Goal: Information Seeking & Learning: Find specific fact

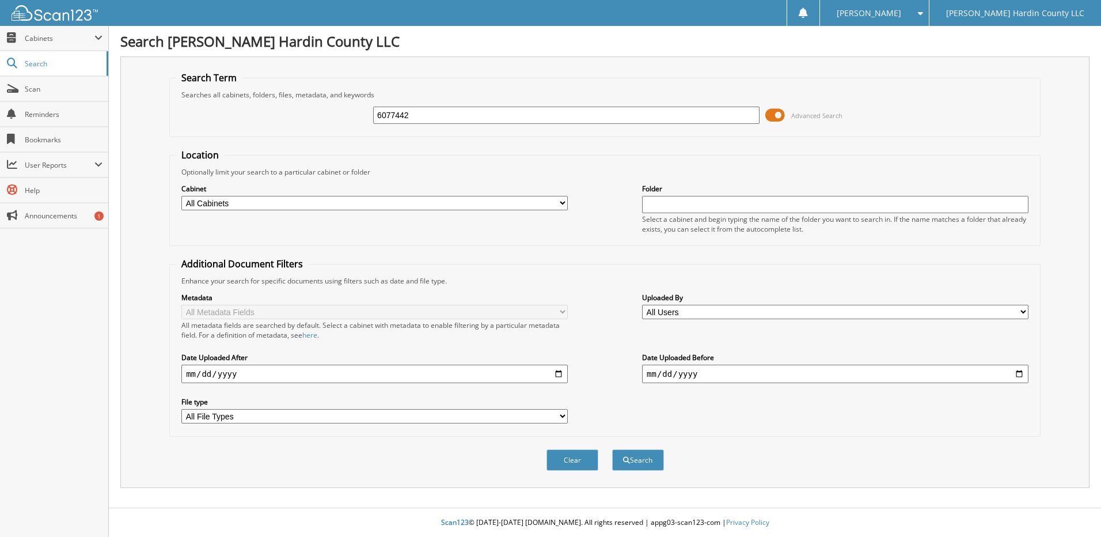
type input "6077442"
click at [612, 449] on button "Search" at bounding box center [638, 459] width 52 height 21
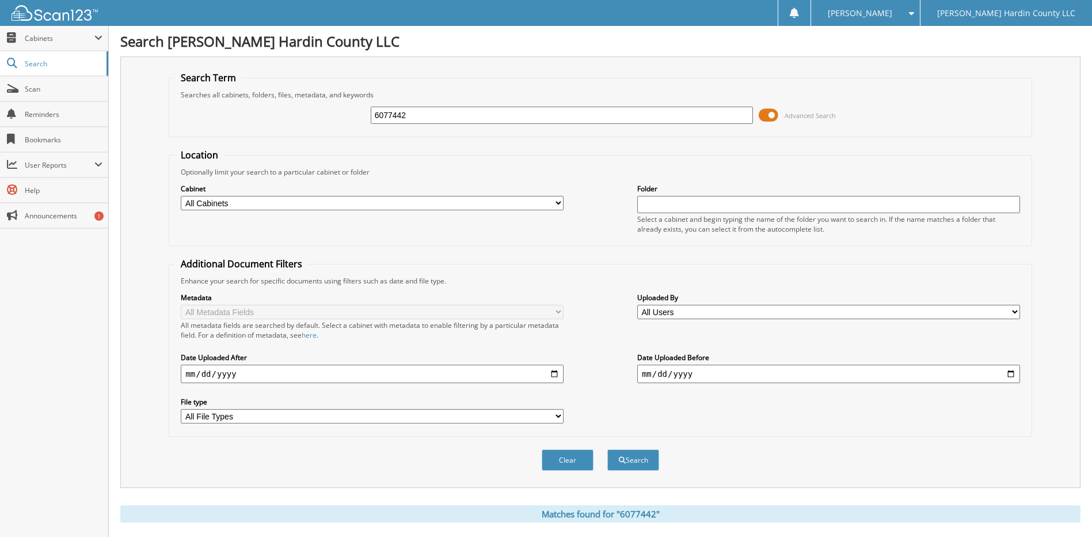
click at [768, 117] on span at bounding box center [769, 115] width 20 height 17
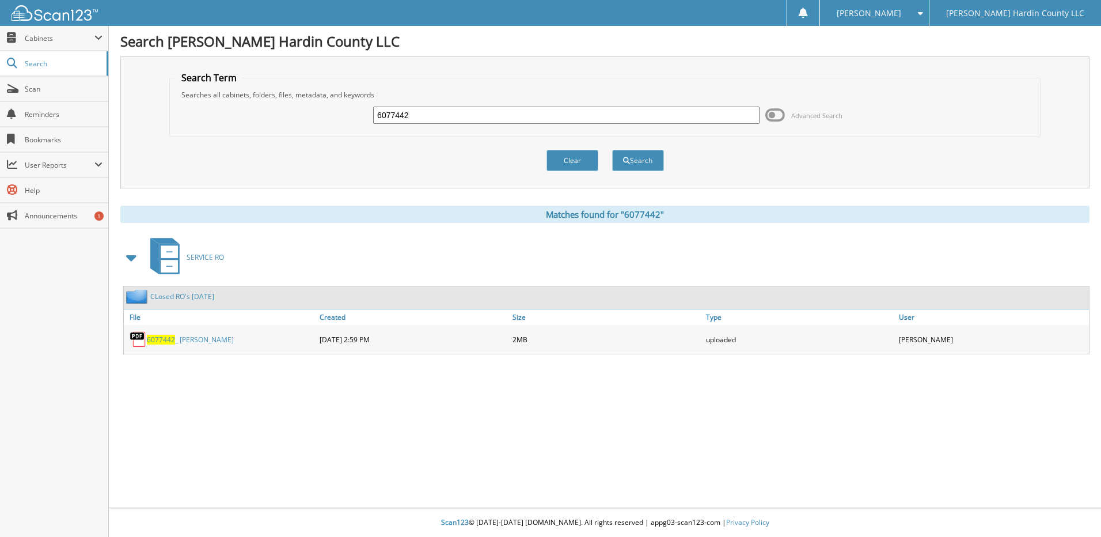
click at [454, 116] on input "6077442" at bounding box center [566, 115] width 386 height 17
type input "6076903"
click at [612, 150] on button "Search" at bounding box center [638, 160] width 52 height 21
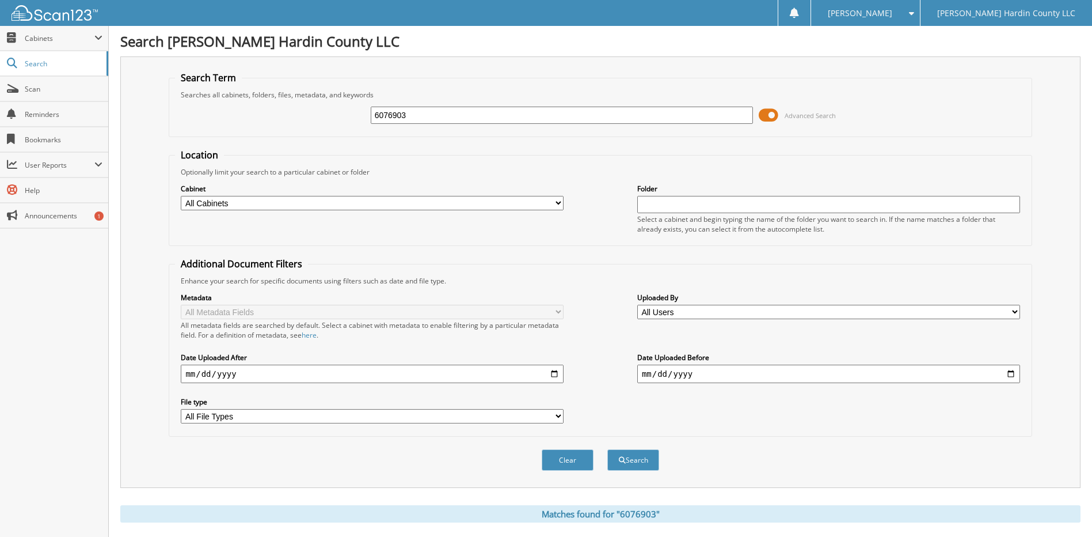
click at [764, 115] on span at bounding box center [769, 115] width 20 height 17
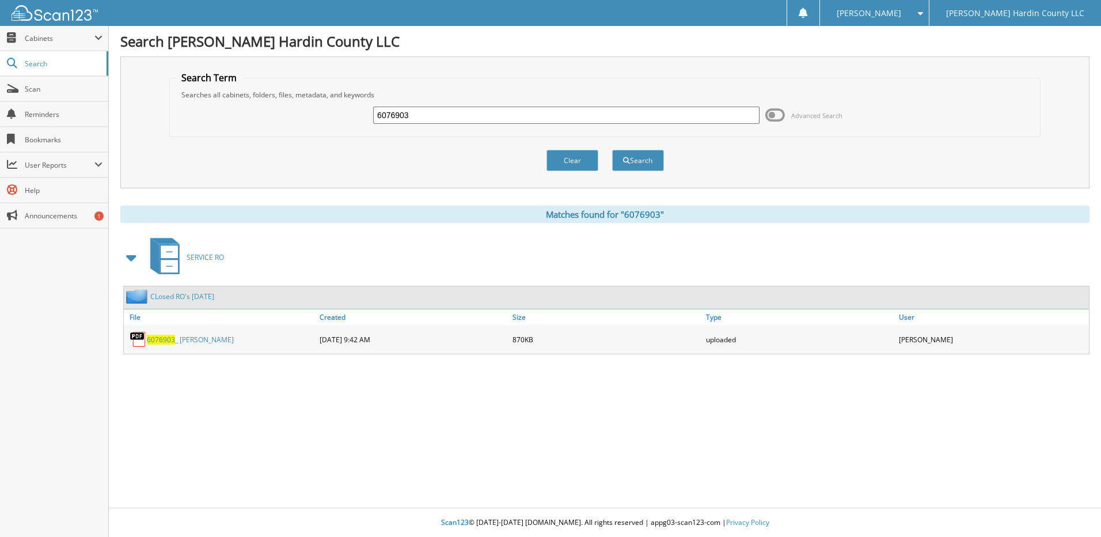
click at [475, 120] on input "6076903" at bounding box center [566, 115] width 386 height 17
type input "6077478"
click at [612, 150] on button "Search" at bounding box center [638, 160] width 52 height 21
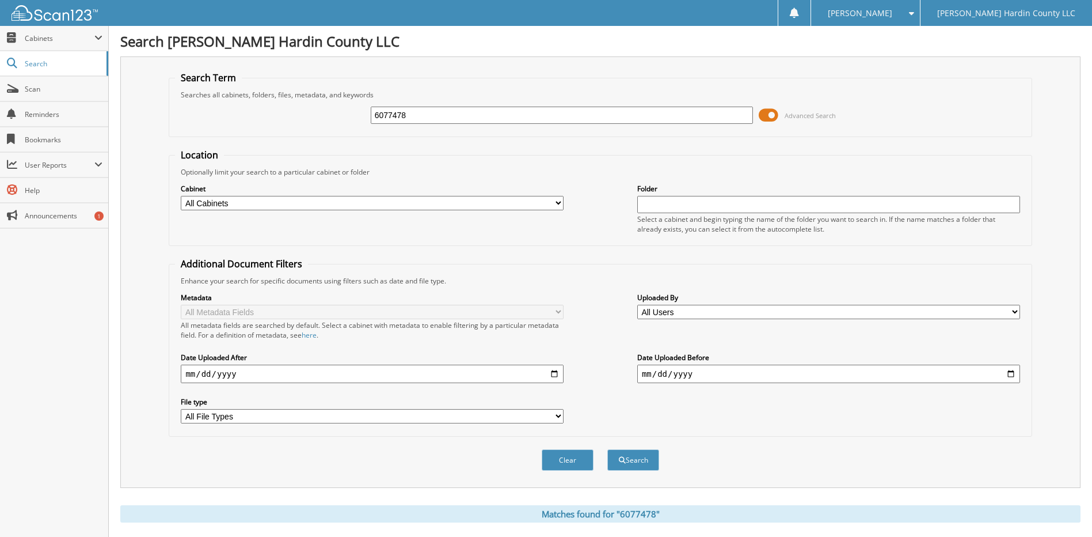
click at [764, 116] on span at bounding box center [769, 115] width 20 height 17
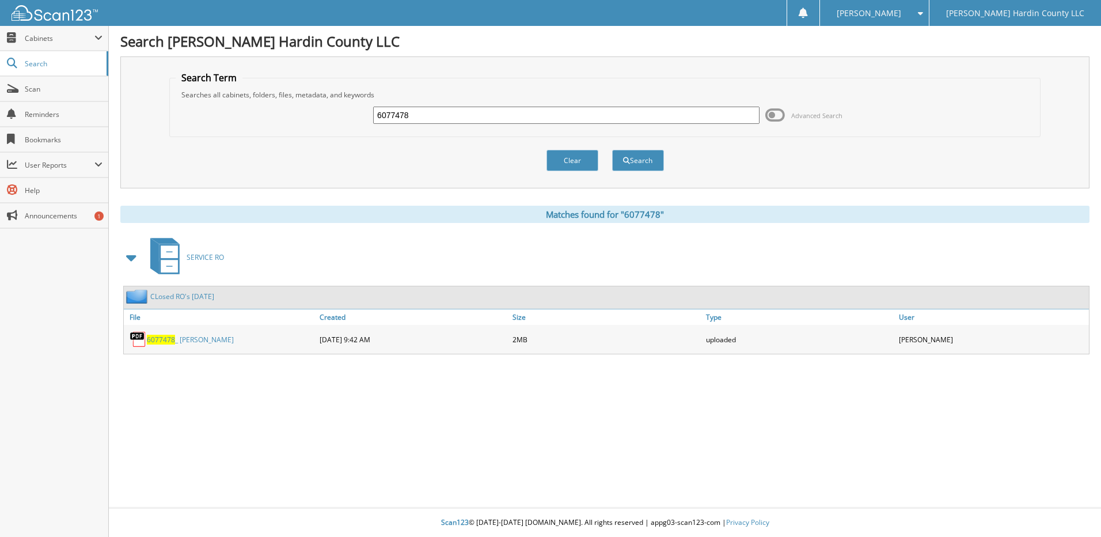
click at [464, 118] on input "6077478" at bounding box center [566, 115] width 386 height 17
type input "6076980"
click at [612, 150] on button "Search" at bounding box center [638, 160] width 52 height 21
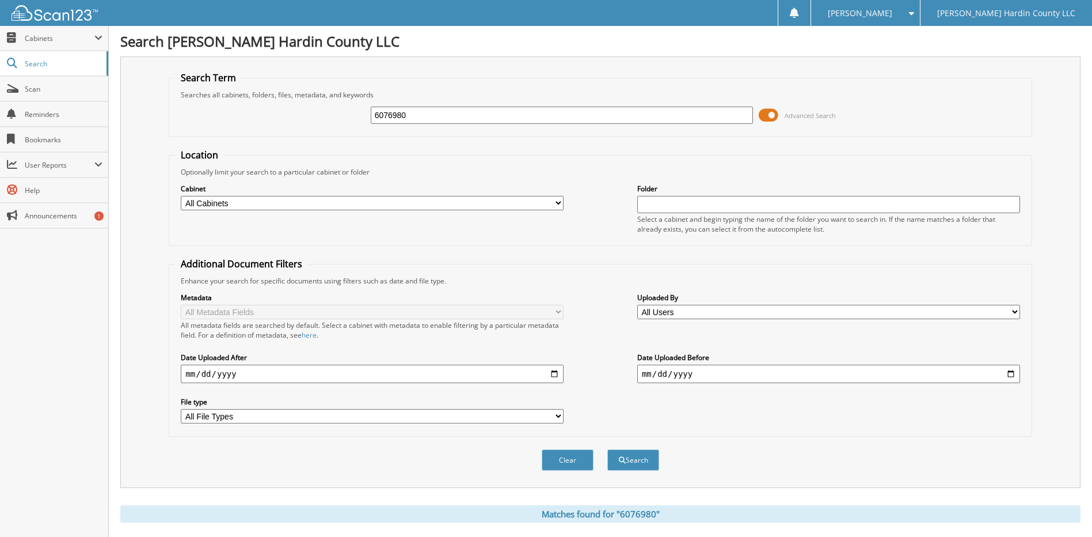
click at [777, 112] on span at bounding box center [769, 115] width 20 height 17
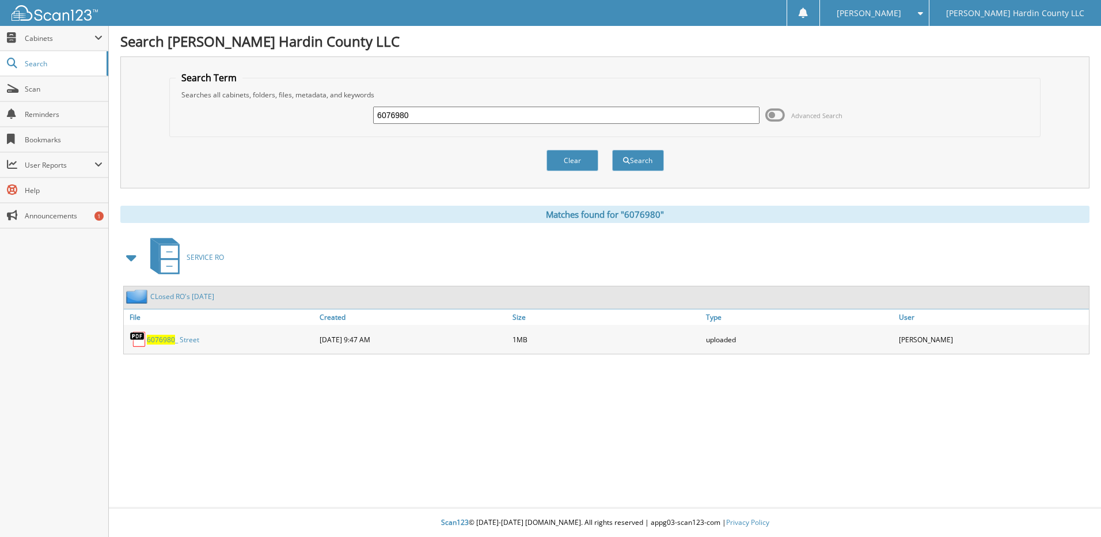
click at [479, 113] on input "6076980" at bounding box center [566, 115] width 386 height 17
type input "6076801"
click at [612, 150] on button "Search" at bounding box center [638, 160] width 52 height 21
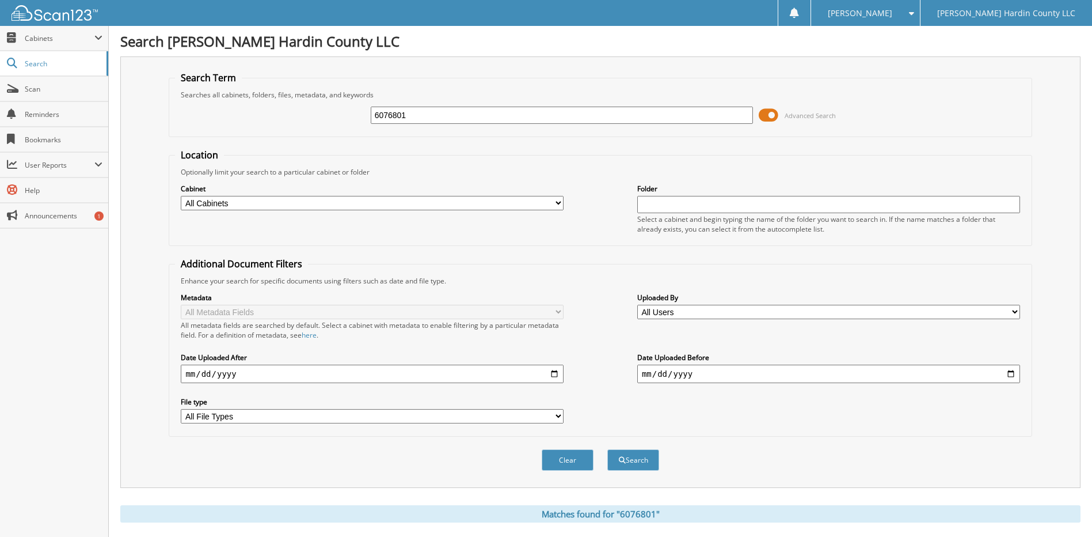
click at [769, 115] on span at bounding box center [769, 115] width 20 height 17
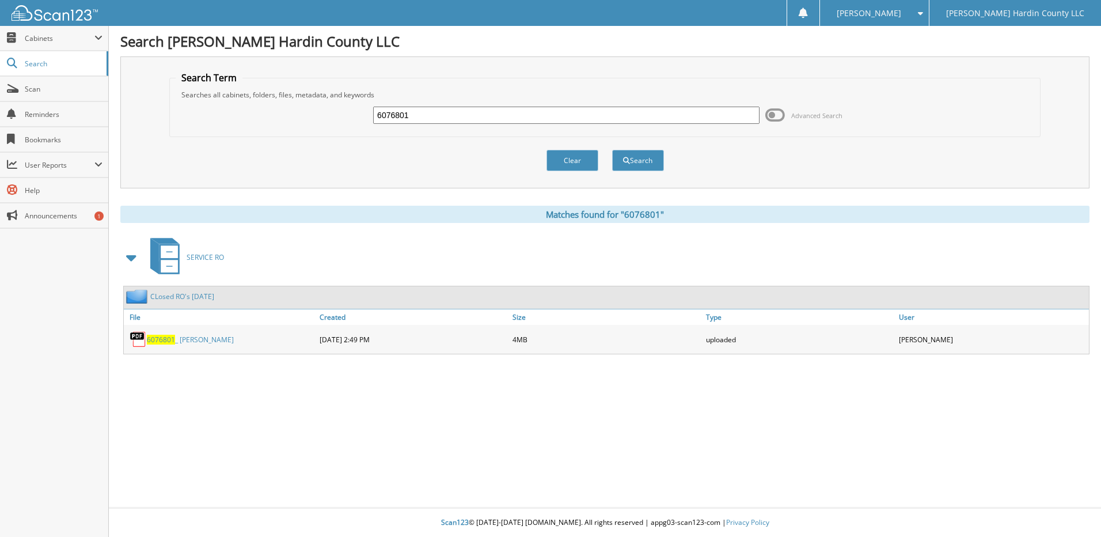
click at [422, 117] on input "6076801" at bounding box center [566, 115] width 386 height 17
type input "6077479"
click at [612, 150] on button "Search" at bounding box center [638, 160] width 52 height 21
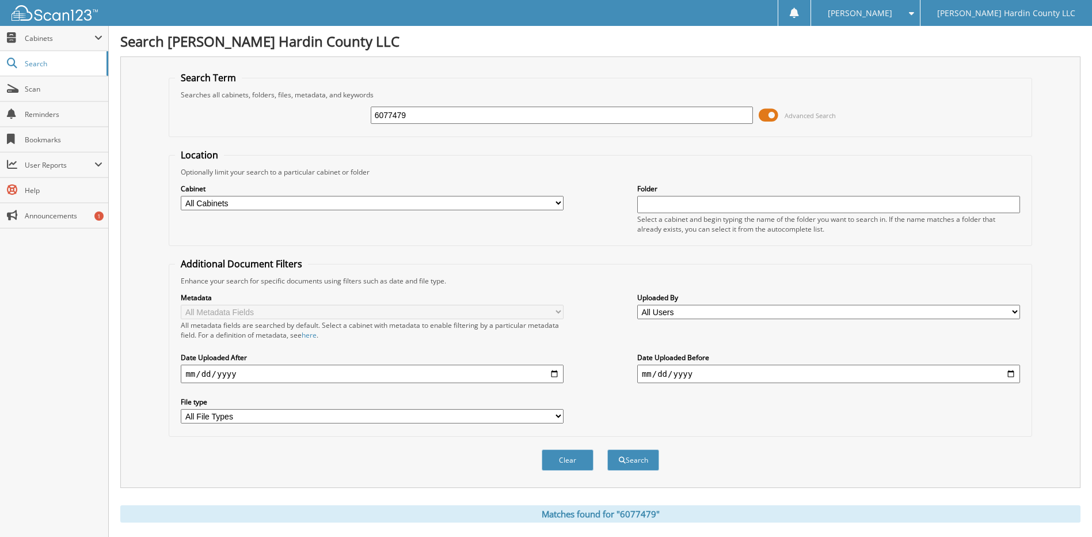
click at [767, 117] on span at bounding box center [769, 115] width 20 height 17
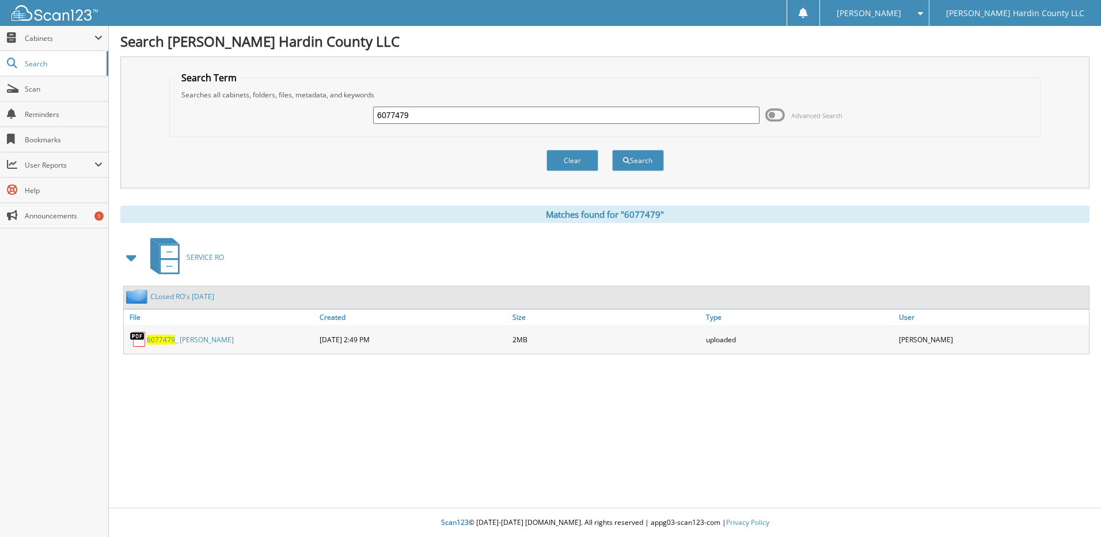
click at [479, 108] on input "6077479" at bounding box center [566, 115] width 386 height 17
type input "6077482"
click at [612, 150] on button "Search" at bounding box center [638, 160] width 52 height 21
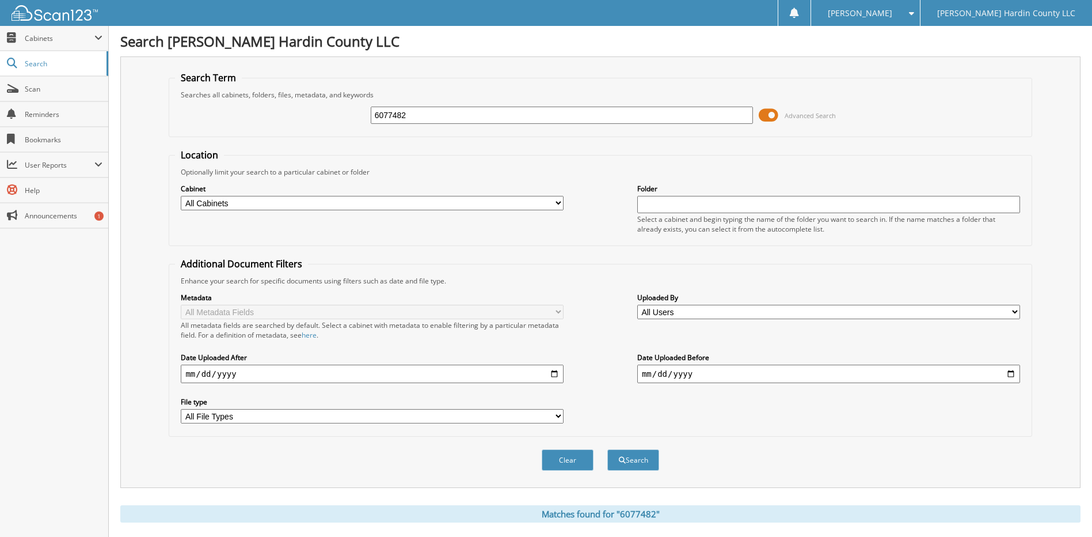
click at [766, 112] on span at bounding box center [769, 115] width 20 height 17
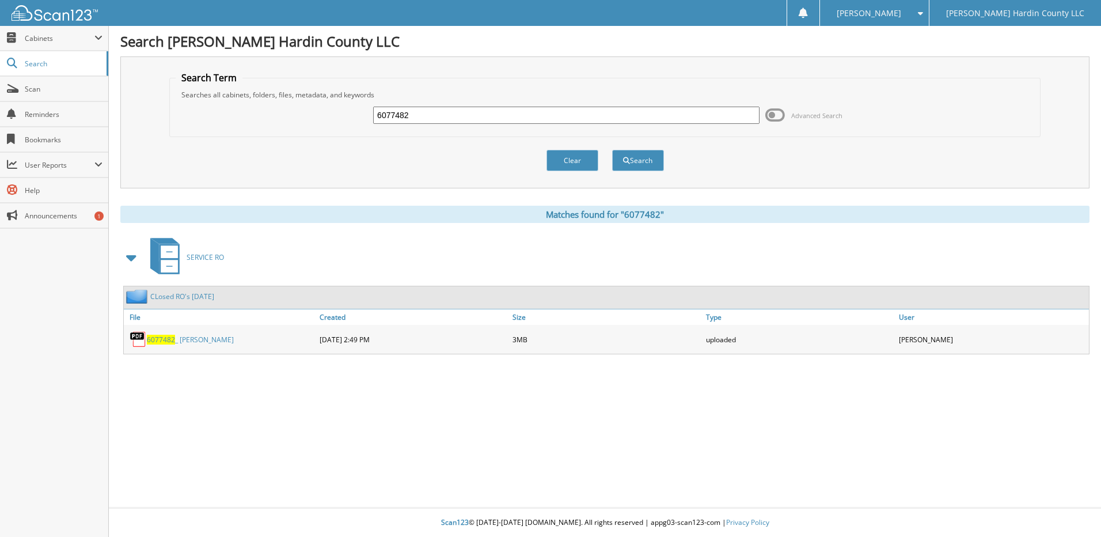
click at [436, 122] on input "6077482" at bounding box center [566, 115] width 386 height 17
type input "6077484"
click at [612, 150] on button "Search" at bounding box center [638, 160] width 52 height 21
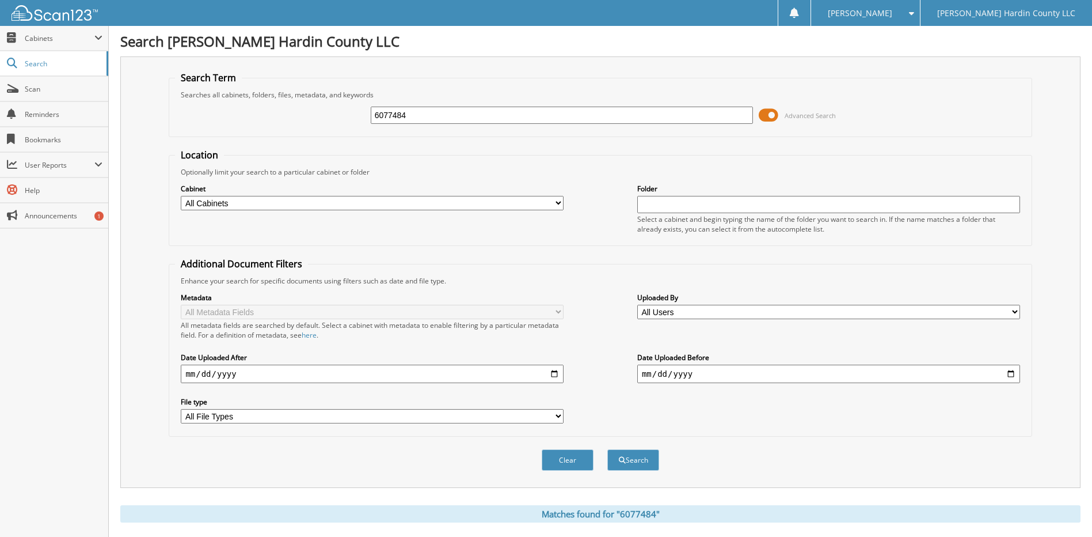
click at [770, 115] on span at bounding box center [769, 115] width 20 height 17
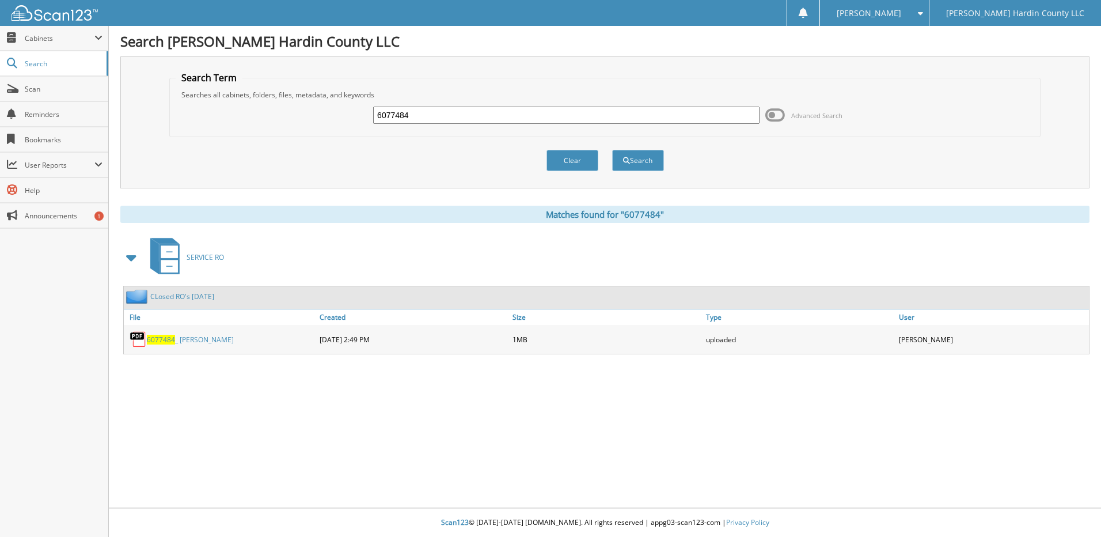
click at [485, 109] on input "6077484" at bounding box center [566, 115] width 386 height 17
type input "6077488"
click at [612, 150] on button "Search" at bounding box center [638, 160] width 52 height 21
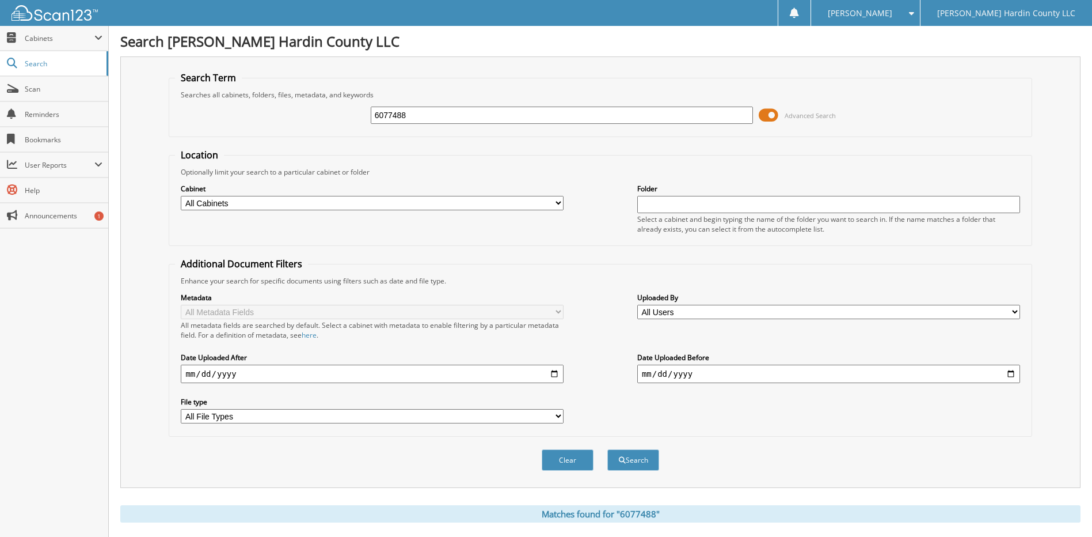
click at [772, 114] on span at bounding box center [769, 115] width 20 height 17
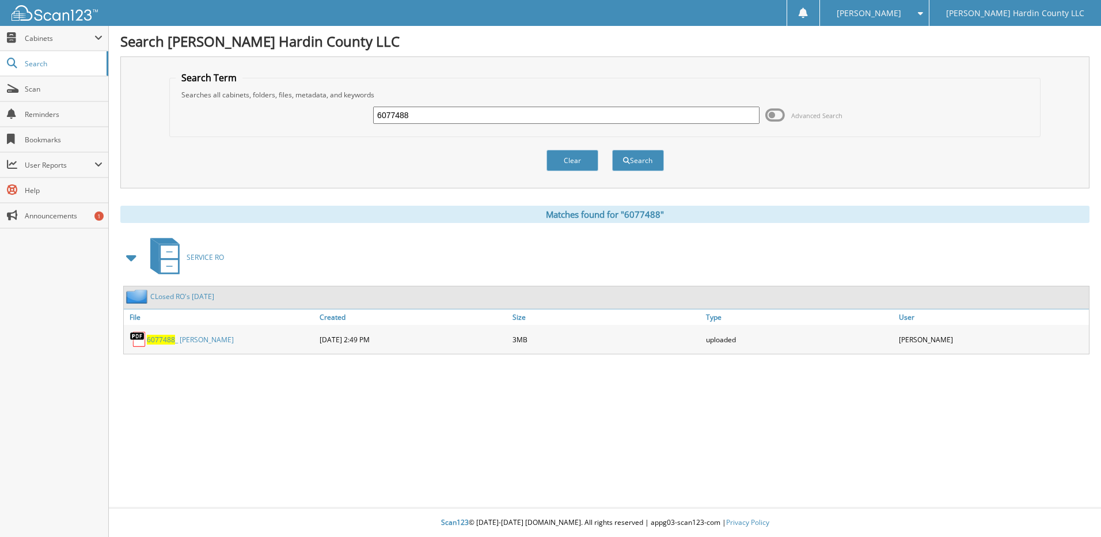
click at [438, 118] on input "6077488" at bounding box center [566, 115] width 386 height 17
type input "6077476"
click at [612, 150] on button "Search" at bounding box center [638, 160] width 52 height 21
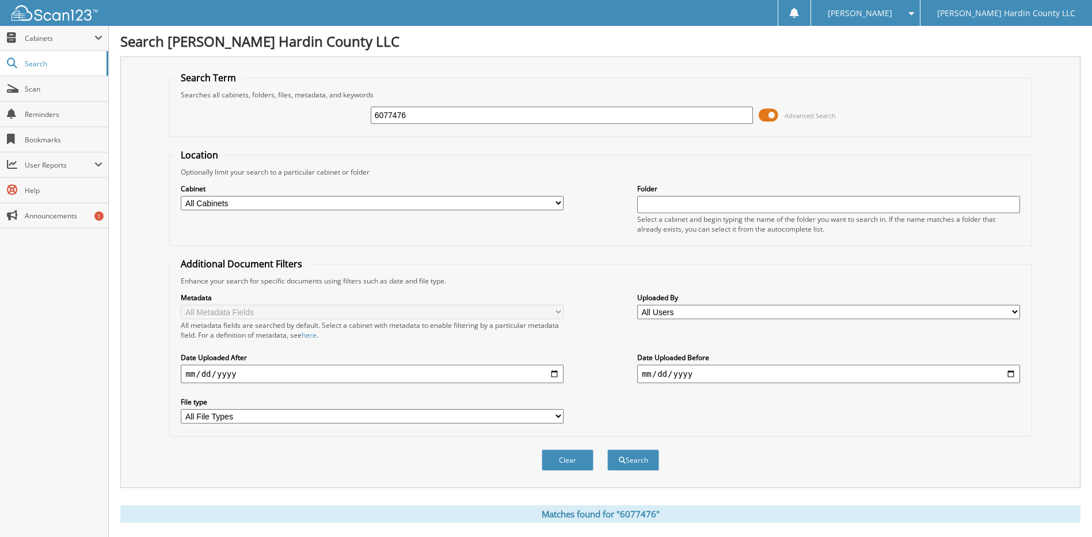
click at [775, 117] on span at bounding box center [769, 115] width 20 height 17
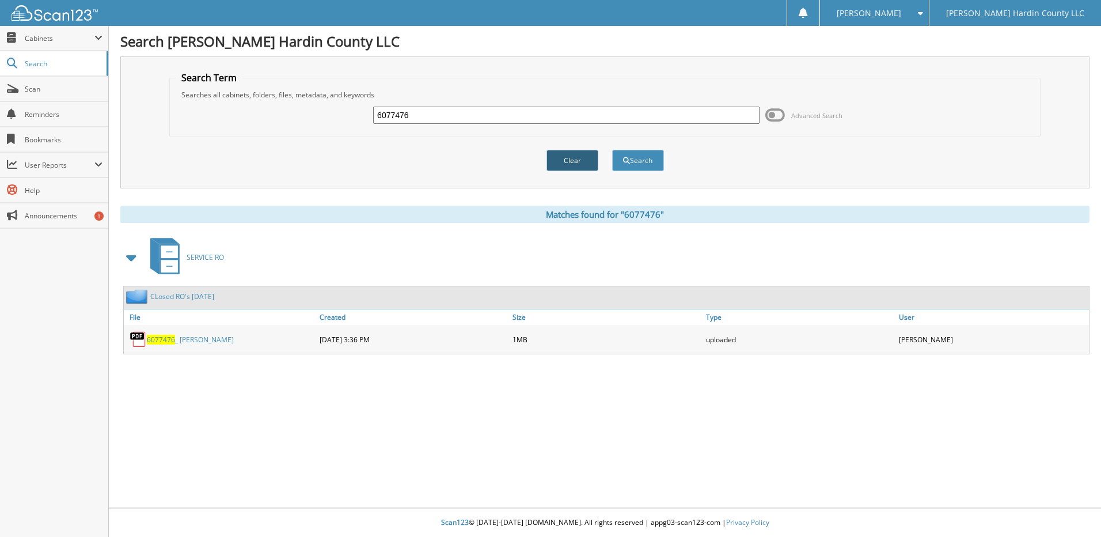
click at [574, 163] on button "Clear" at bounding box center [572, 160] width 52 height 21
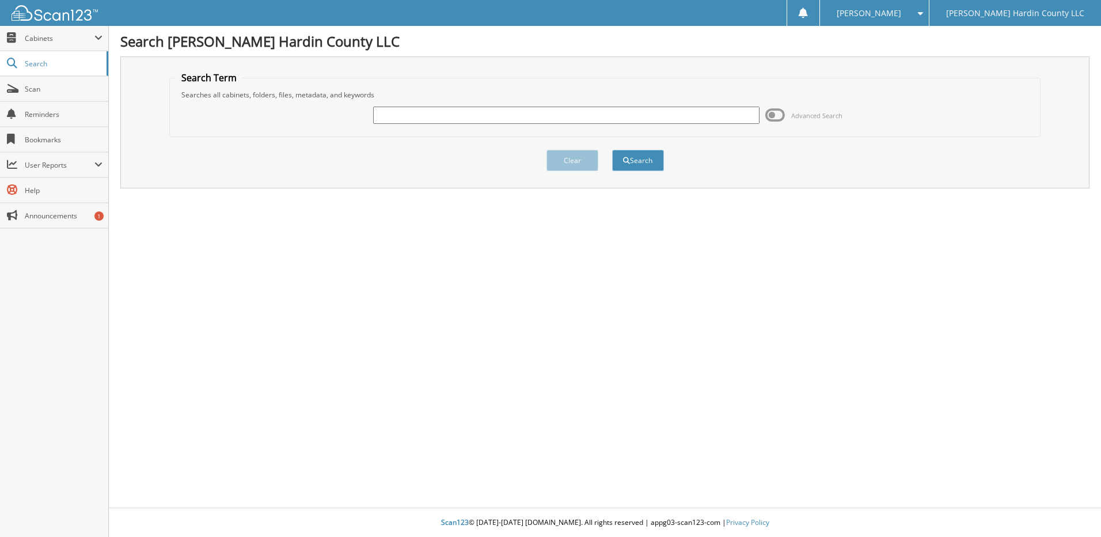
click at [430, 116] on input "text" at bounding box center [566, 115] width 386 height 17
type input "6077475"
click at [612, 150] on button "Search" at bounding box center [638, 160] width 52 height 21
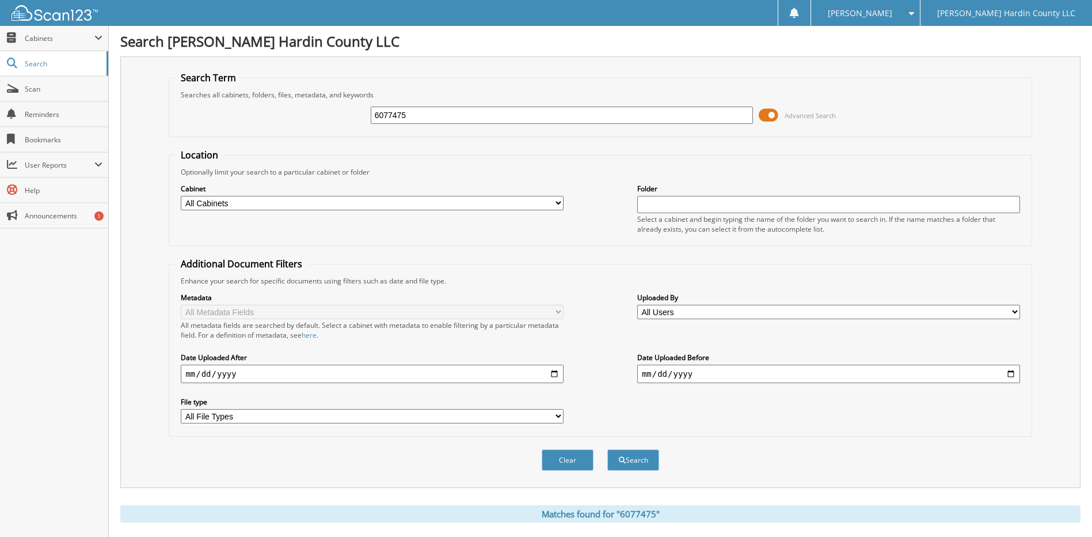
click at [777, 113] on span at bounding box center [769, 115] width 20 height 17
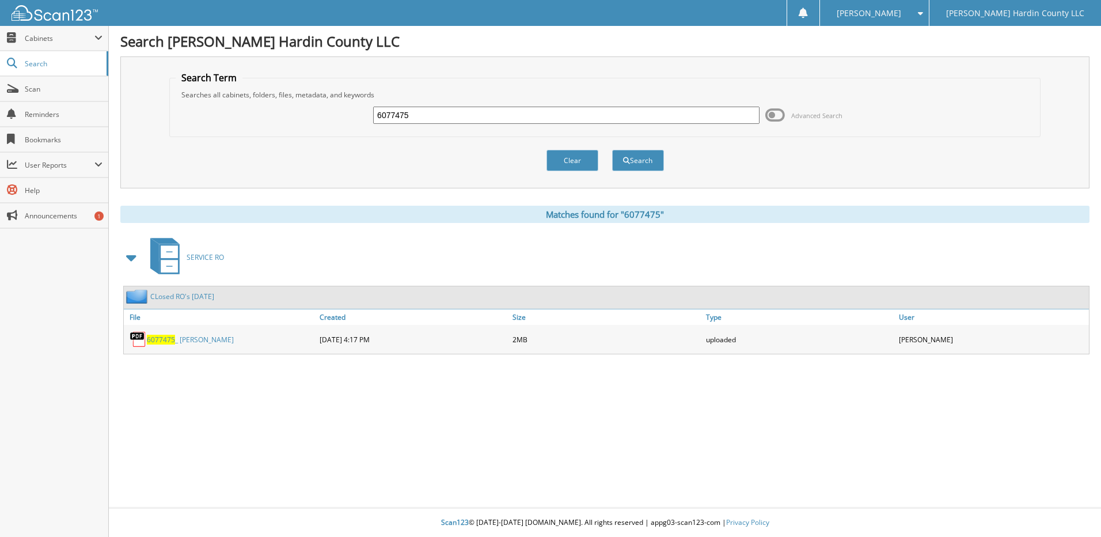
click at [445, 123] on input "6077475" at bounding box center [566, 115] width 386 height 17
type input "6077493"
click at [612, 150] on button "Search" at bounding box center [638, 160] width 52 height 21
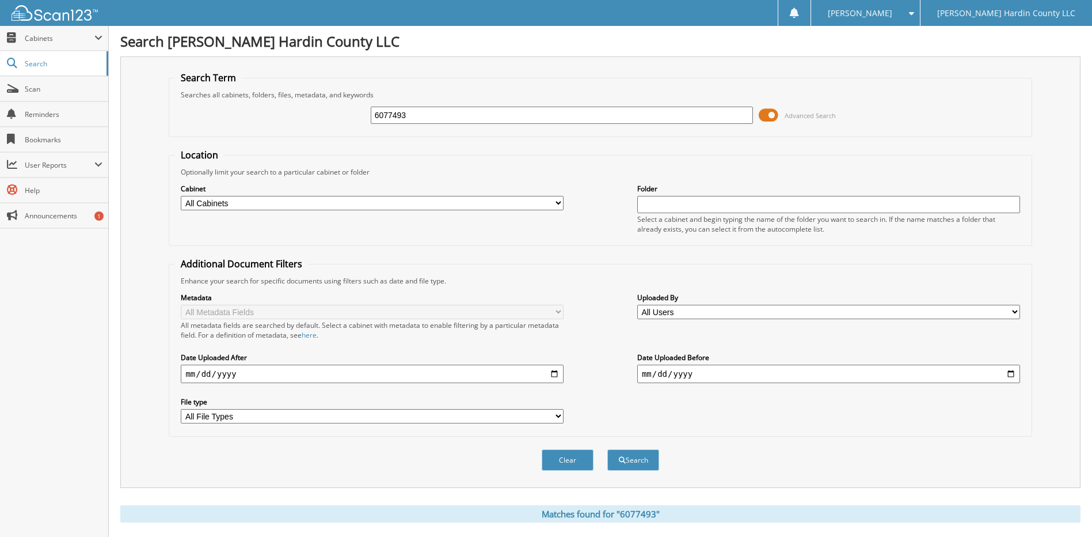
click at [762, 116] on span at bounding box center [769, 115] width 20 height 17
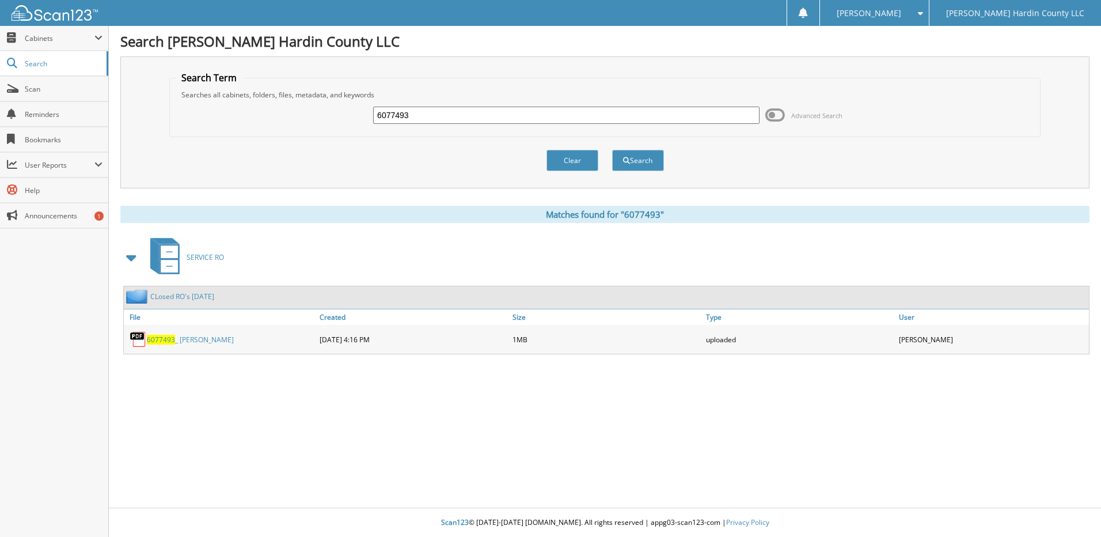
click at [484, 112] on input "6077493" at bounding box center [566, 115] width 386 height 17
type input "6077383"
click at [612, 150] on button "Search" at bounding box center [638, 160] width 52 height 21
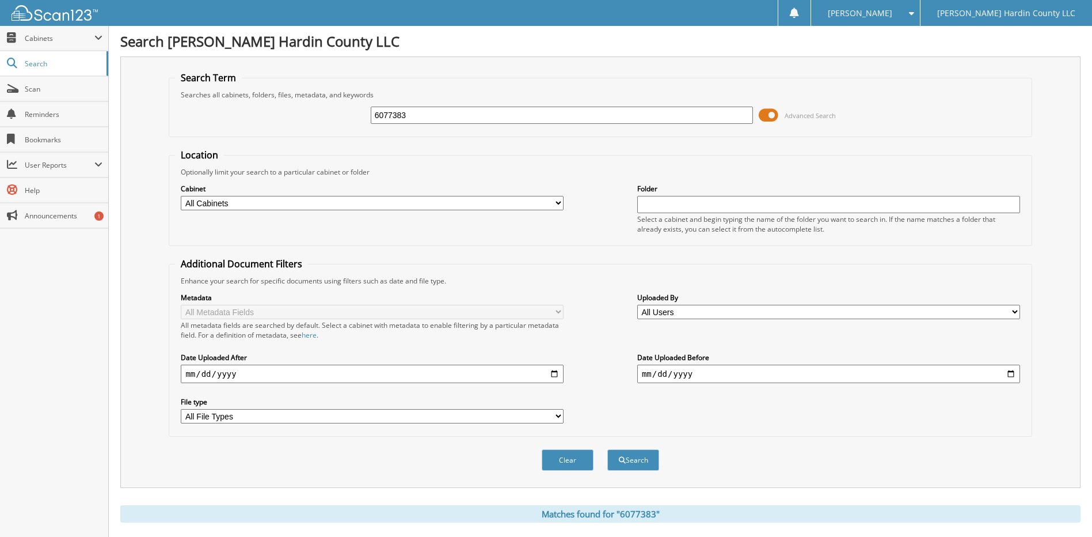
click at [770, 117] on span at bounding box center [769, 115] width 20 height 17
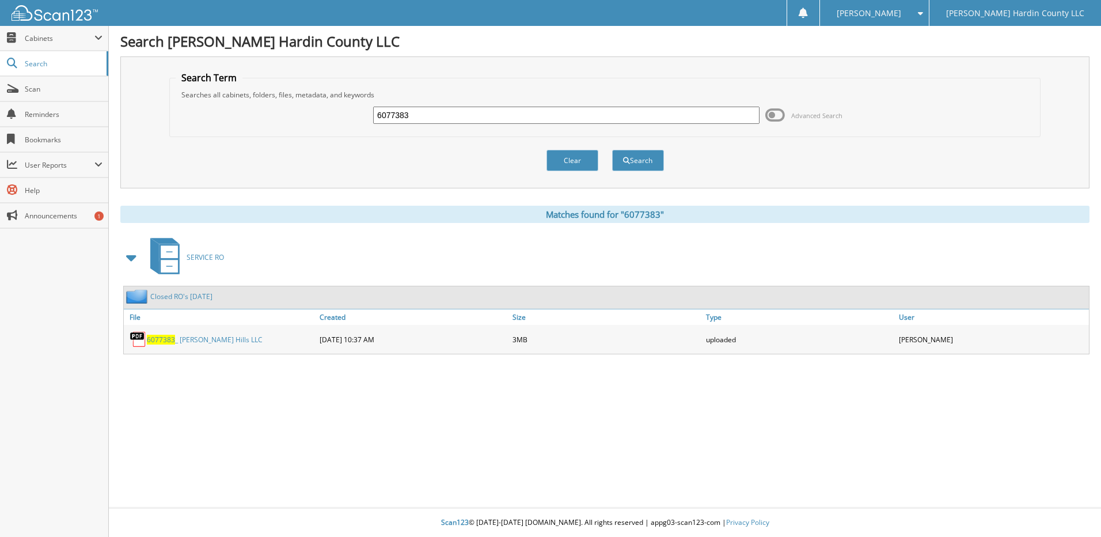
click at [439, 119] on input "6077383" at bounding box center [566, 115] width 386 height 17
type input "6077489"
click at [612, 150] on button "Search" at bounding box center [638, 160] width 52 height 21
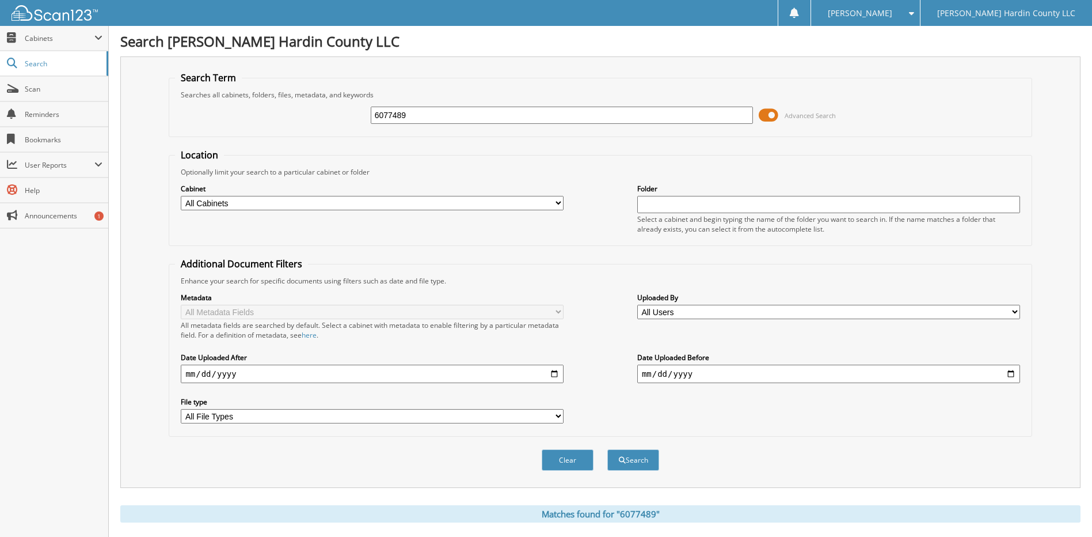
click at [428, 113] on input "6077489" at bounding box center [562, 115] width 383 height 17
type input "6"
